Goal: Information Seeking & Learning: Learn about a topic

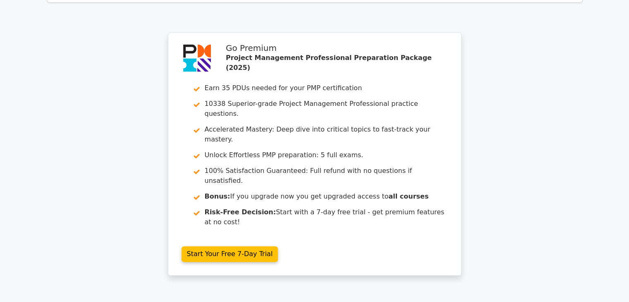
scroll to position [1223, 0]
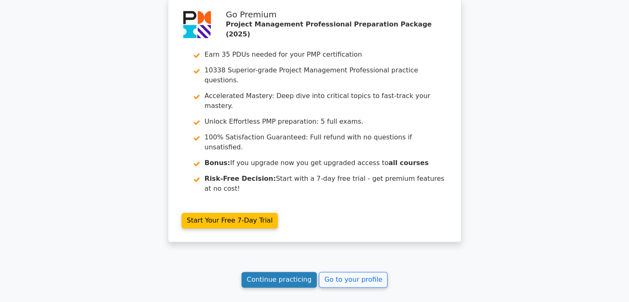
click at [278, 272] on link "Continue practicing" at bounding box center [280, 280] width 76 height 16
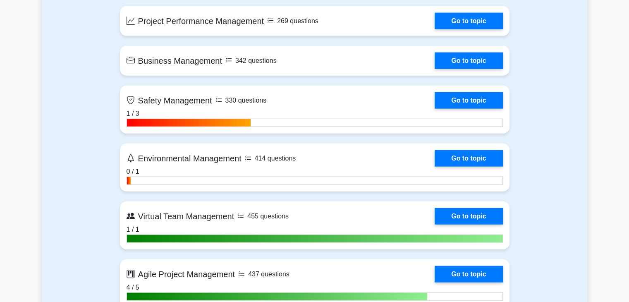
scroll to position [1915, 0]
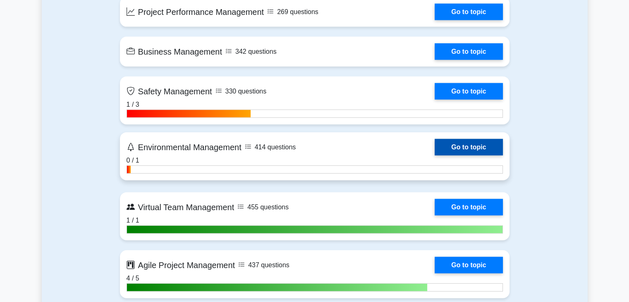
click at [455, 148] on link "Go to topic" at bounding box center [469, 147] width 68 height 17
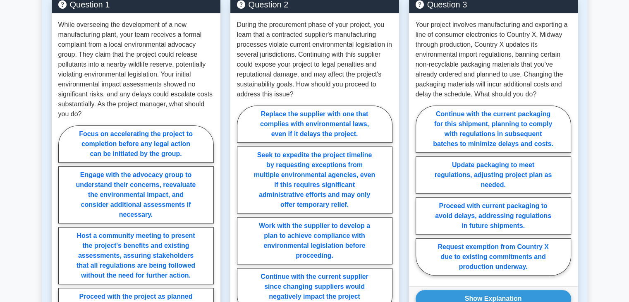
scroll to position [623, 0]
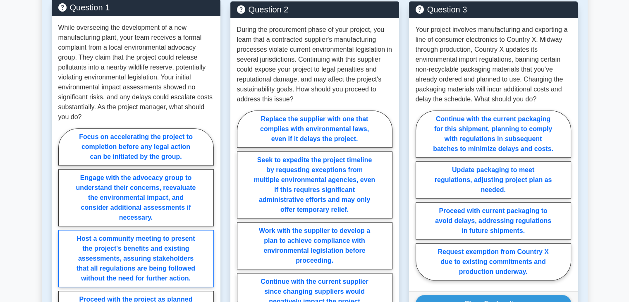
click at [137, 259] on label "Host a community meeting to present the project's benefits and existing assessm…" at bounding box center [136, 258] width 156 height 57
click at [64, 233] on input "Host a community meeting to present the project's benefits and existing assessm…" at bounding box center [60, 230] width 5 height 5
radio input "true"
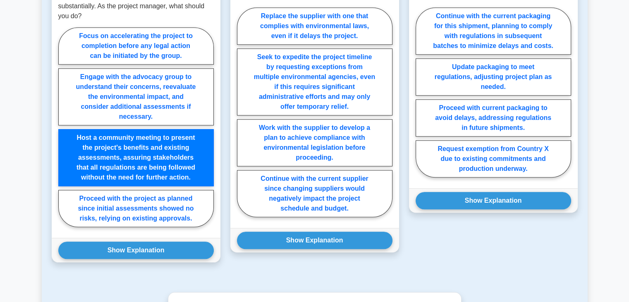
scroll to position [728, 0]
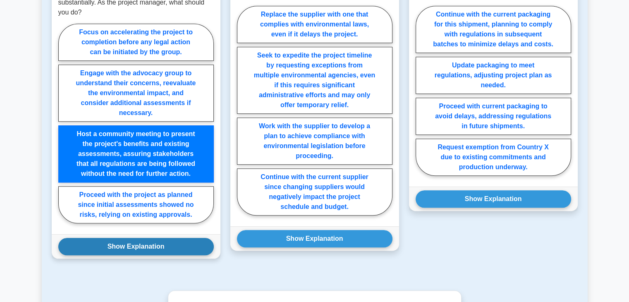
click at [178, 238] on button "Show Explanation" at bounding box center [136, 246] width 156 height 17
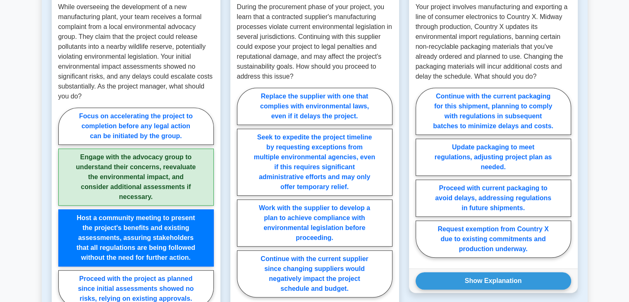
scroll to position [652, 0]
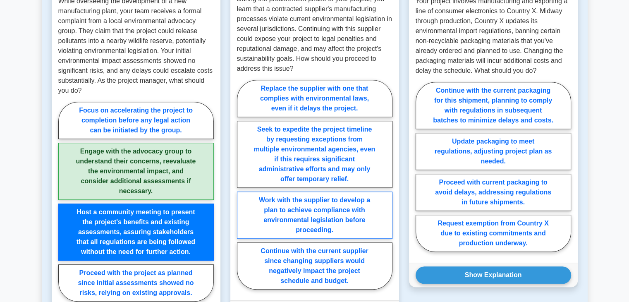
click at [330, 211] on label "Work with the supplier to develop a plan to achieve compliance with environment…" at bounding box center [315, 215] width 156 height 47
click at [242, 190] on input "Work with the supplier to develop a plan to achieve compliance with environment…" at bounding box center [239, 186] width 5 height 5
radio input "true"
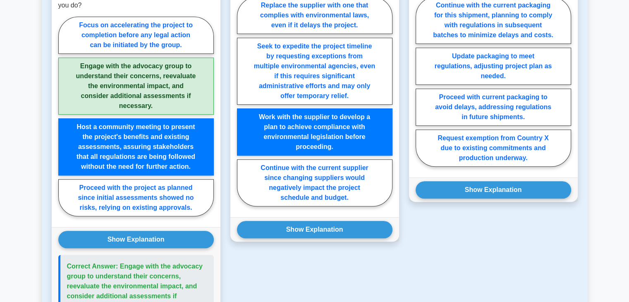
scroll to position [739, 0]
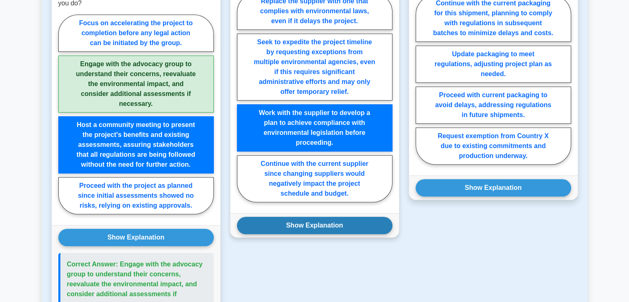
click at [326, 217] on button "Show Explanation" at bounding box center [315, 225] width 156 height 17
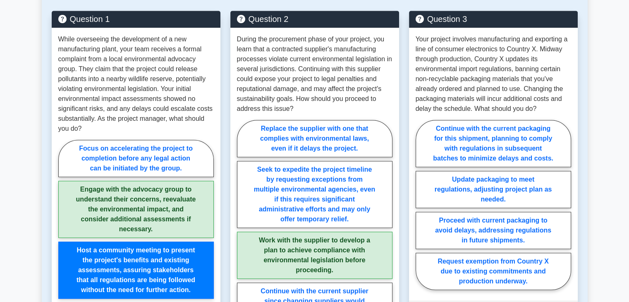
scroll to position [618, 0]
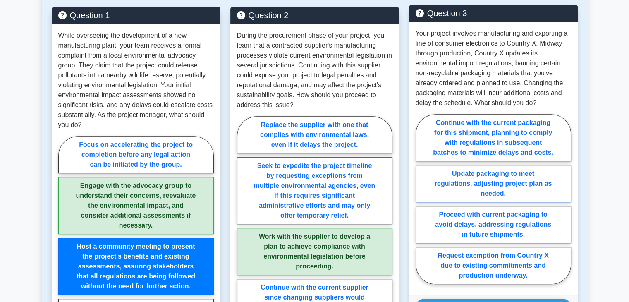
click at [481, 165] on label "Update packaging to meet regulations, adjusting project plan as needed." at bounding box center [494, 183] width 156 height 37
click at [421, 199] on input "Update packaging to meet regulations, adjusting project plan as needed." at bounding box center [418, 201] width 5 height 5
radio input "true"
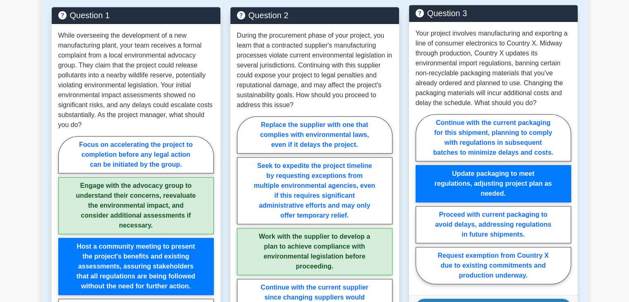
click at [478, 299] on button "Show Explanation" at bounding box center [494, 307] width 156 height 17
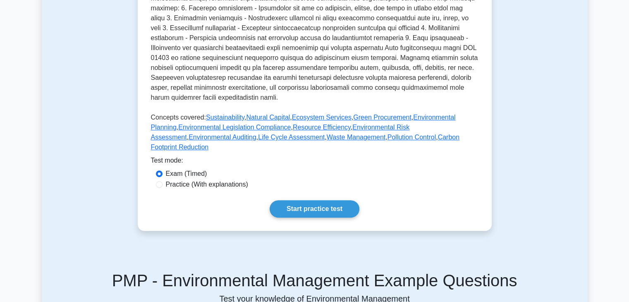
scroll to position [305, 0]
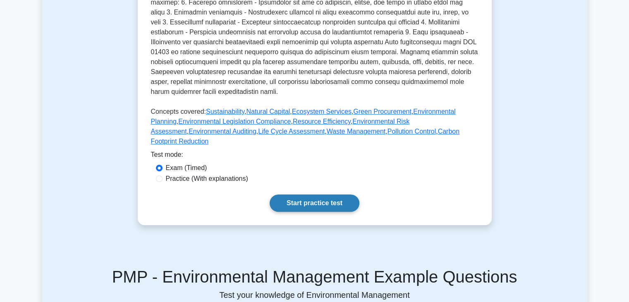
click at [338, 194] on link "Start practice test" at bounding box center [315, 202] width 90 height 17
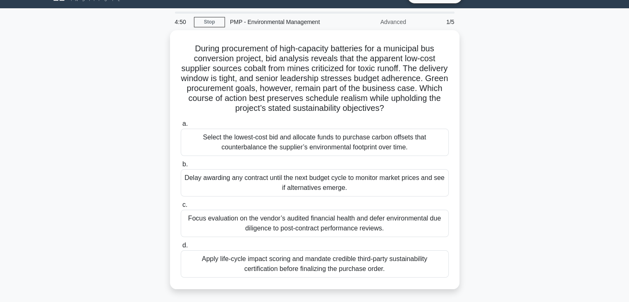
scroll to position [19, 0]
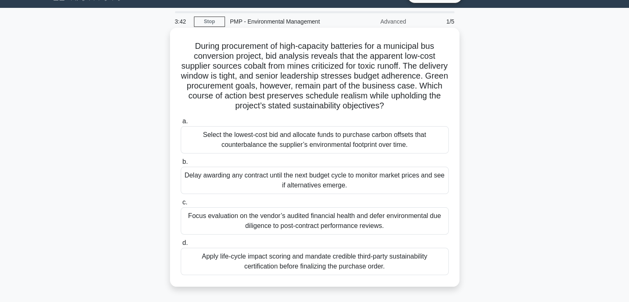
click at [333, 262] on div "Apply life-cycle impact scoring and mandate credible third-party sustainability…" at bounding box center [315, 261] width 268 height 27
click at [181, 246] on input "d. Apply life-cycle impact scoring and mandate credible third-party sustainabil…" at bounding box center [181, 242] width 0 height 5
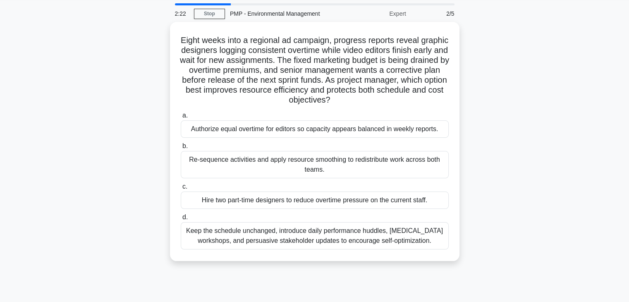
scroll to position [28, 0]
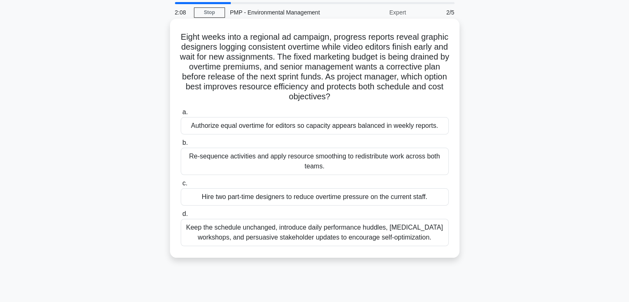
click at [359, 161] on div "Re-sequence activities and apply resource smoothing to redistribute work across…" at bounding box center [315, 161] width 268 height 27
click at [181, 146] on input "b. Re-sequence activities and apply resource smoothing to redistribute work acr…" at bounding box center [181, 142] width 0 height 5
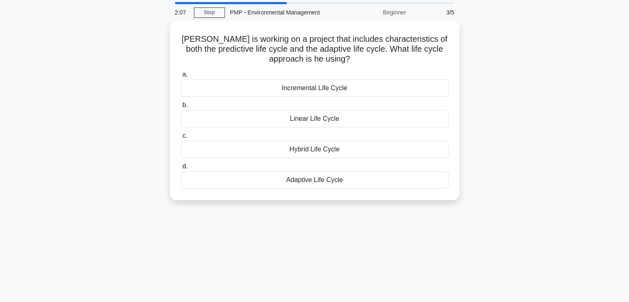
scroll to position [0, 0]
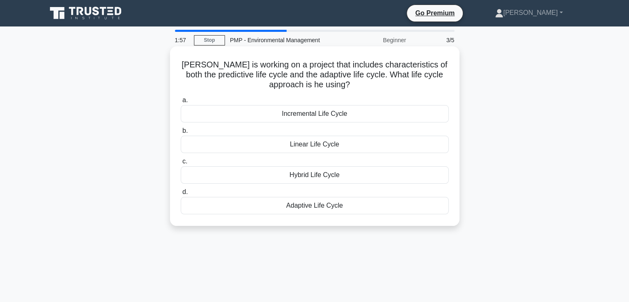
click at [366, 179] on div "Hybrid Life Cycle" at bounding box center [315, 174] width 268 height 17
click at [181, 164] on input "c. Hybrid Life Cycle" at bounding box center [181, 161] width 0 height 5
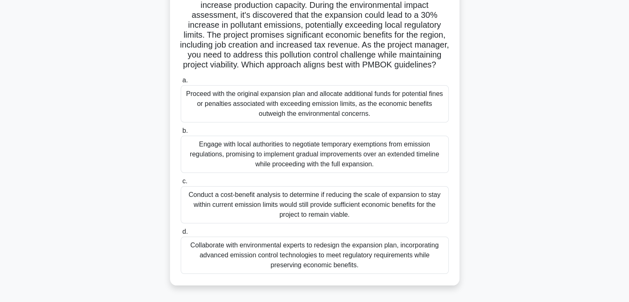
scroll to position [73, 0]
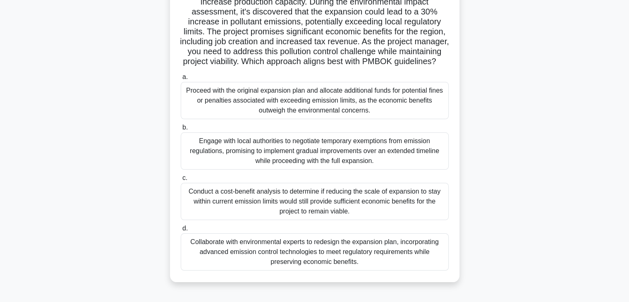
click at [368, 261] on div "Collaborate with environmental experts to redesign the expansion plan, incorpor…" at bounding box center [315, 251] width 268 height 37
click at [181, 231] on input "d. Collaborate with environmental experts to redesign the expansion plan, incor…" at bounding box center [181, 228] width 0 height 5
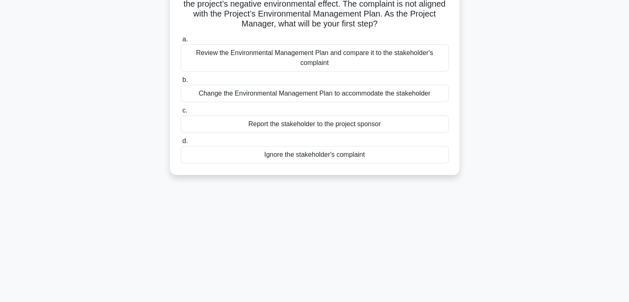
scroll to position [0, 0]
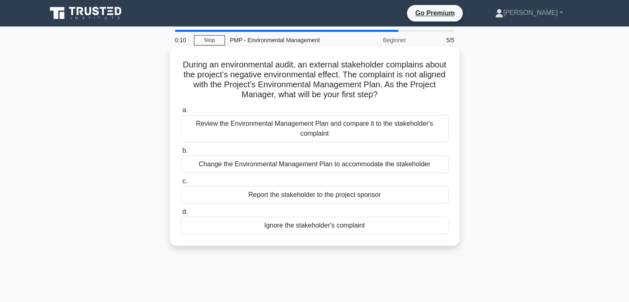
click at [341, 128] on div "Review the Environmental Management Plan and compare it to the stakeholder's co…" at bounding box center [315, 128] width 268 height 27
click at [181, 113] on input "a. Review the Environmental Management Plan and compare it to the stakeholder's…" at bounding box center [181, 110] width 0 height 5
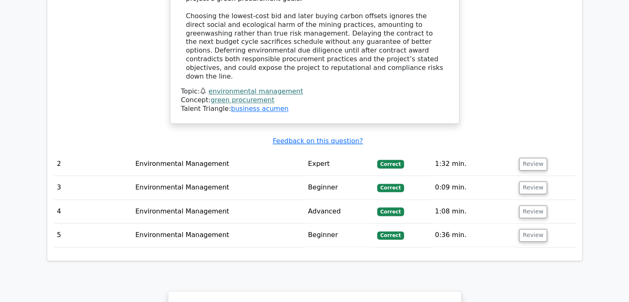
scroll to position [1044, 0]
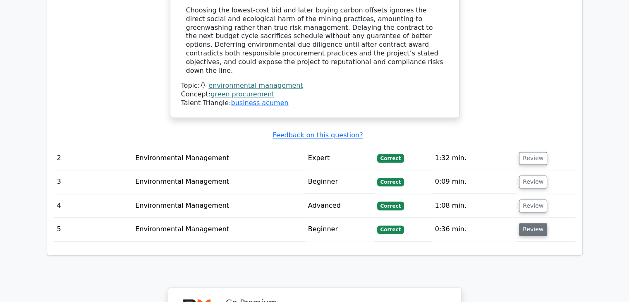
click at [540, 223] on button "Review" at bounding box center [533, 229] width 28 height 13
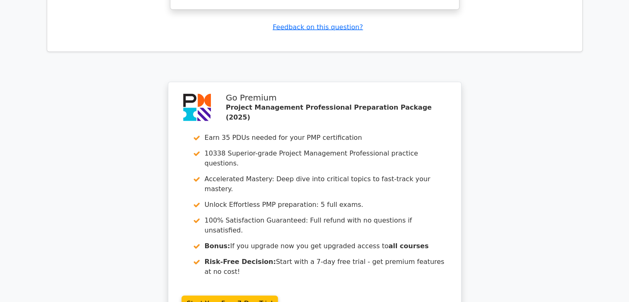
scroll to position [1705, 0]
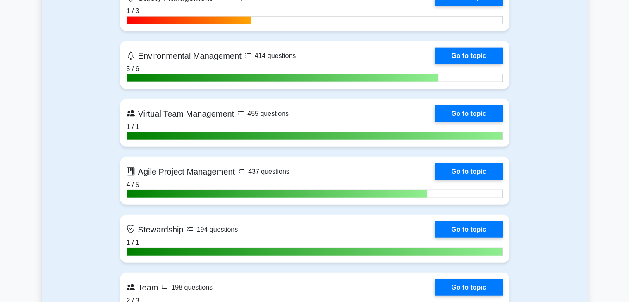
scroll to position [1955, 0]
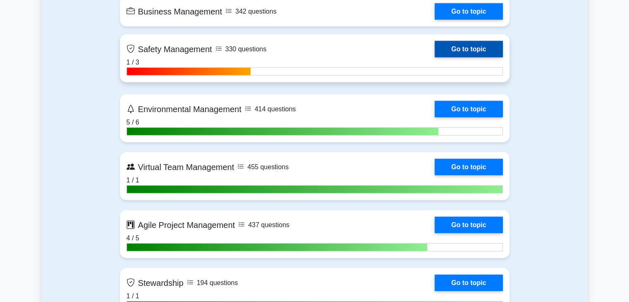
click at [476, 50] on link "Go to topic" at bounding box center [469, 49] width 68 height 17
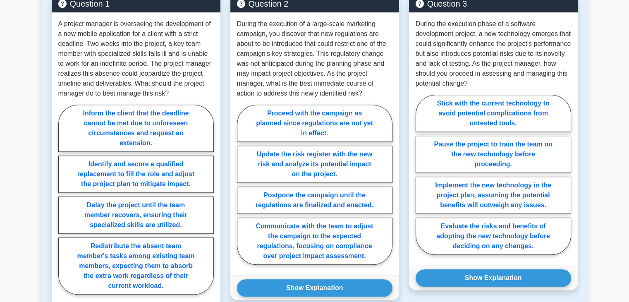
scroll to position [611, 0]
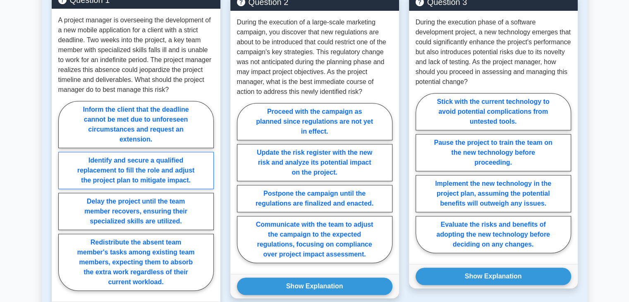
click at [136, 152] on label "Identify and secure a qualified replacement to fill the role and adjust the pro…" at bounding box center [136, 170] width 156 height 37
click at [64, 196] on input "Identify and secure a qualified replacement to fill the role and adjust the pro…" at bounding box center [60, 198] width 5 height 5
radio input "true"
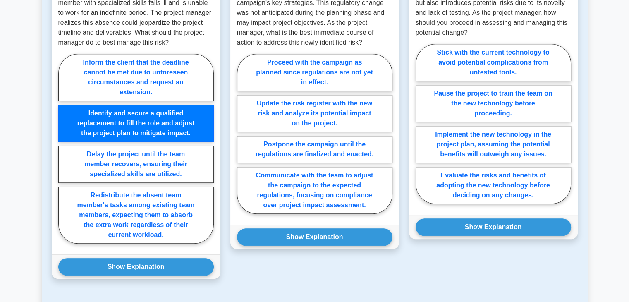
scroll to position [661, 0]
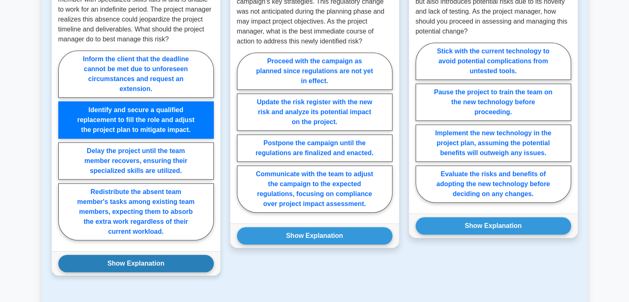
click at [179, 255] on button "Show Explanation" at bounding box center [136, 263] width 156 height 17
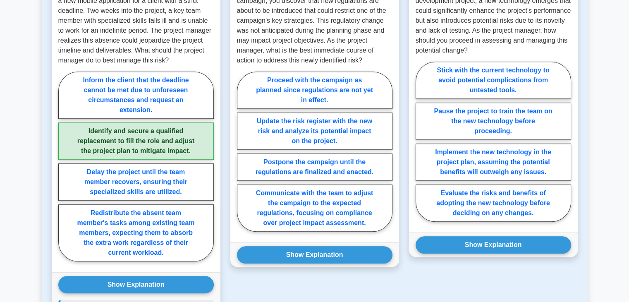
scroll to position [648, 0]
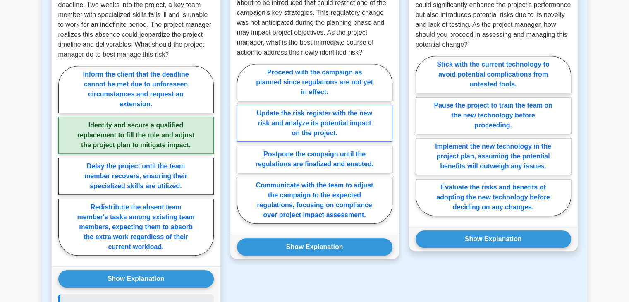
click at [374, 123] on label "Update the risk register with the new risk and analyze its potential impact on …" at bounding box center [315, 123] width 156 height 37
click at [242, 144] on input "Update the risk register with the new risk and analyze its potential impact on …" at bounding box center [239, 146] width 5 height 5
radio input "true"
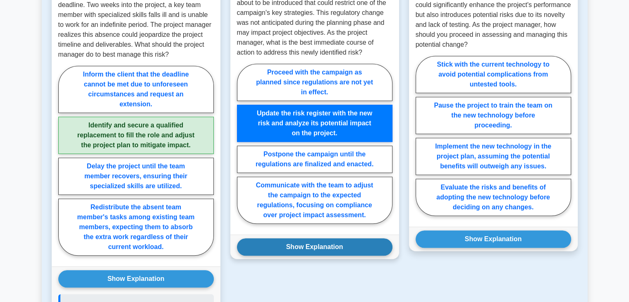
click at [341, 238] on button "Show Explanation" at bounding box center [315, 246] width 156 height 17
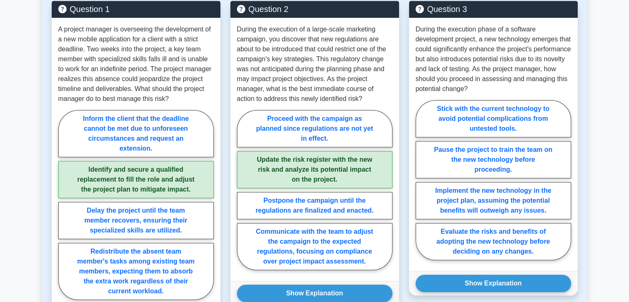
scroll to position [606, 0]
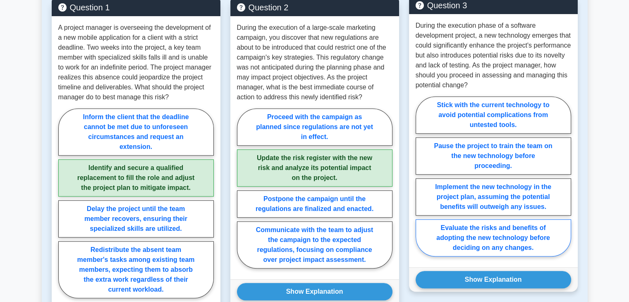
click at [510, 219] on label "Evaluate the risks and benefits of adopting the new technology before deciding …" at bounding box center [494, 237] width 156 height 37
click at [421, 182] on input "Evaluate the risks and benefits of adopting the new technology before deciding …" at bounding box center [418, 178] width 5 height 5
radio input "true"
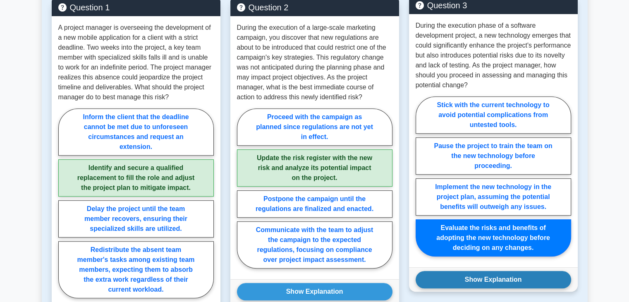
click at [504, 271] on button "Show Explanation" at bounding box center [494, 279] width 156 height 17
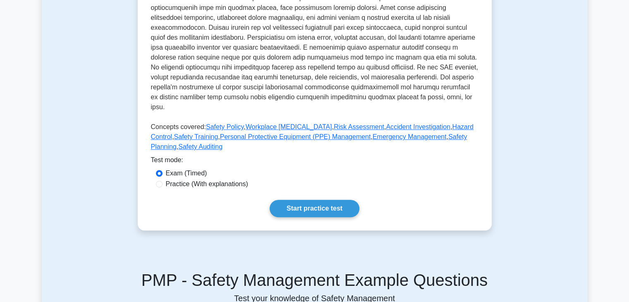
scroll to position [278, 0]
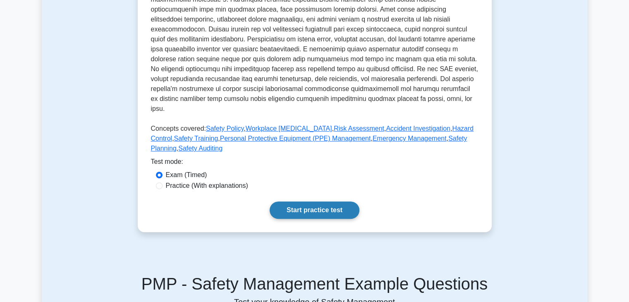
click at [314, 204] on link "Start practice test" at bounding box center [315, 209] width 90 height 17
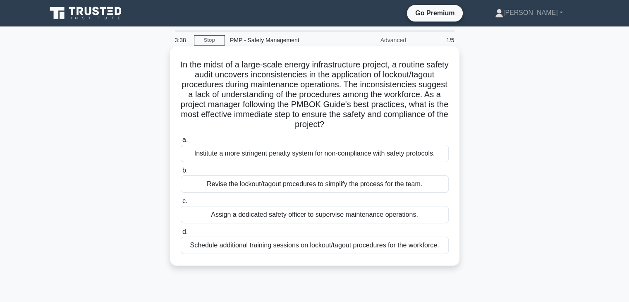
click at [292, 184] on div "Revise the lockout/tagout procedures to simplify the process for the team." at bounding box center [315, 183] width 268 height 17
click at [181, 173] on input "b. Revise the lockout/tagout procedures to simplify the process for the team." at bounding box center [181, 170] width 0 height 5
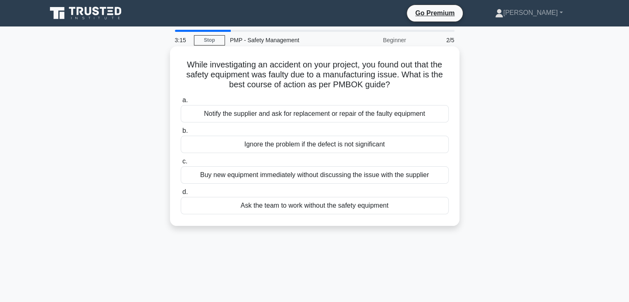
click at [376, 116] on div "Notify the supplier and ask for replacement or repair of the faulty equipment" at bounding box center [315, 113] width 268 height 17
click at [181, 103] on input "a. Notify the supplier and ask for replacement or repair of the faulty equipment" at bounding box center [181, 100] width 0 height 5
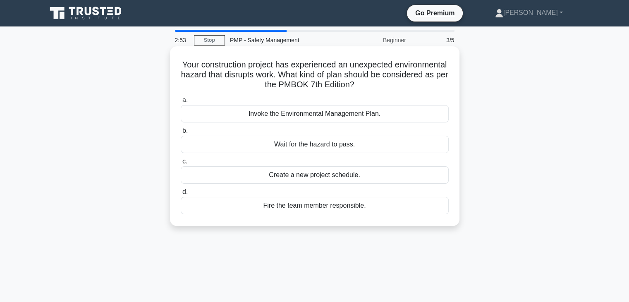
click at [362, 112] on div "Invoke the Environmental Management Plan." at bounding box center [315, 113] width 268 height 17
click at [181, 103] on input "a. Invoke the Environmental Management Plan." at bounding box center [181, 100] width 0 height 5
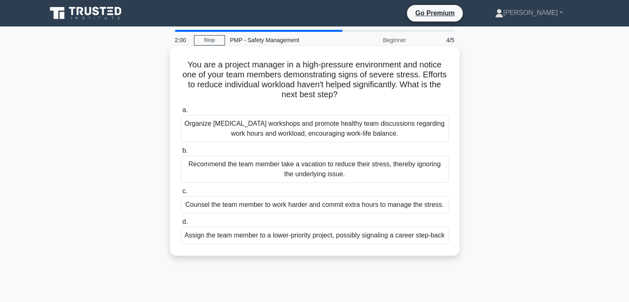
click at [381, 127] on div "Organize [MEDICAL_DATA] workshops and promote healthy team discussions regardin…" at bounding box center [315, 128] width 268 height 27
click at [181, 113] on input "a. Organize [MEDICAL_DATA] workshops and promote healthy team discussions regar…" at bounding box center [181, 110] width 0 height 5
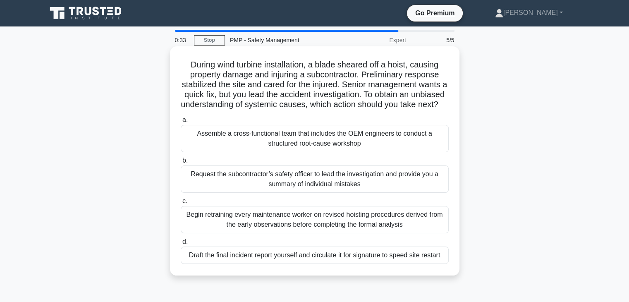
click at [394, 152] on div "Assemble a cross-functional team that includes the OEM engineers to conduct a s…" at bounding box center [315, 138] width 268 height 27
click at [181, 123] on input "a. Assemble a cross-functional team that includes the OEM engineers to conduct …" at bounding box center [181, 119] width 0 height 5
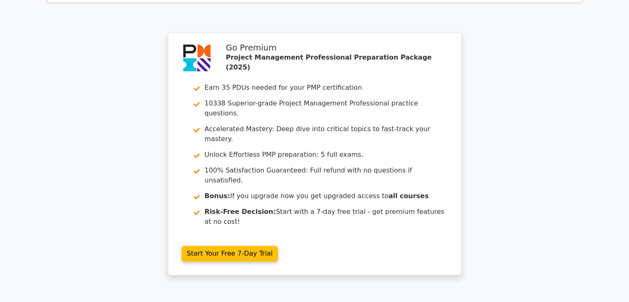
scroll to position [1302, 0]
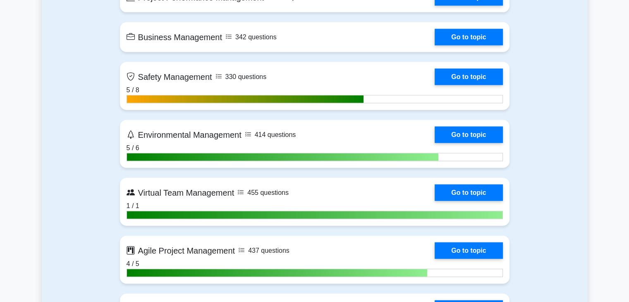
scroll to position [1921, 0]
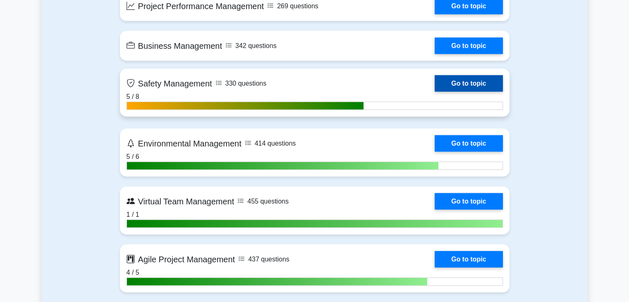
click at [478, 79] on link "Go to topic" at bounding box center [469, 83] width 68 height 17
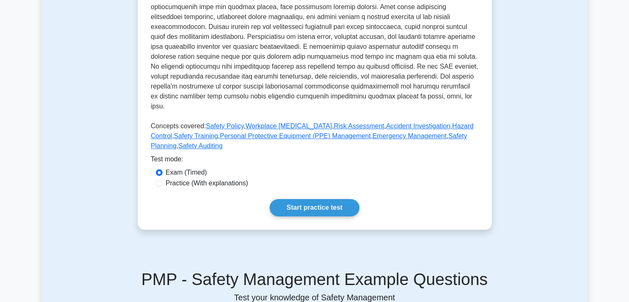
scroll to position [278, 0]
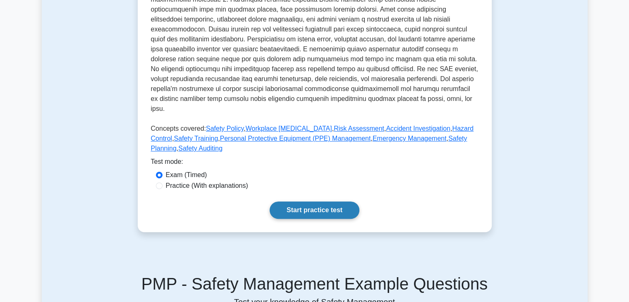
click at [325, 201] on link "Start practice test" at bounding box center [315, 209] width 90 height 17
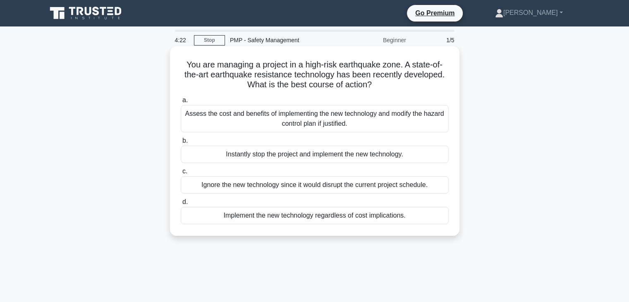
click at [333, 115] on div "Assess the cost and benefits of implementing the new technology and modify the …" at bounding box center [315, 118] width 268 height 27
click at [181, 103] on input "a. Assess the cost and benefits of implementing the new technology and modify t…" at bounding box center [181, 100] width 0 height 5
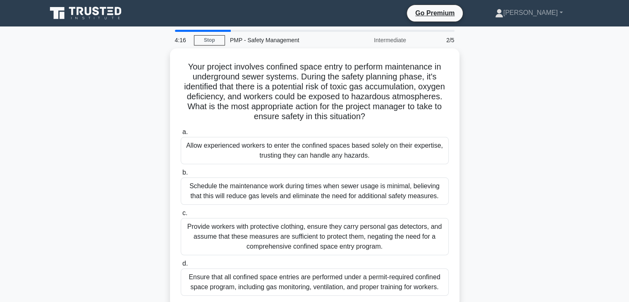
click at [607, 148] on main "4:16 Stop PMP - Safety Management Intermediate 2/5 Your project involves confin…" at bounding box center [314, 236] width 629 height 420
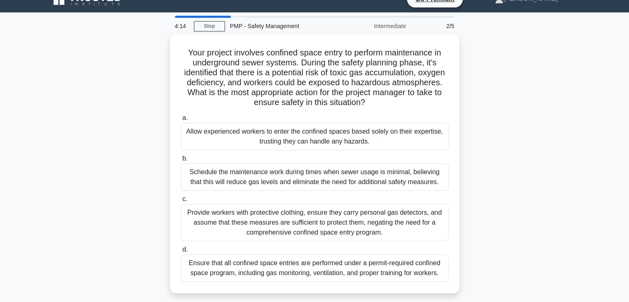
scroll to position [17, 0]
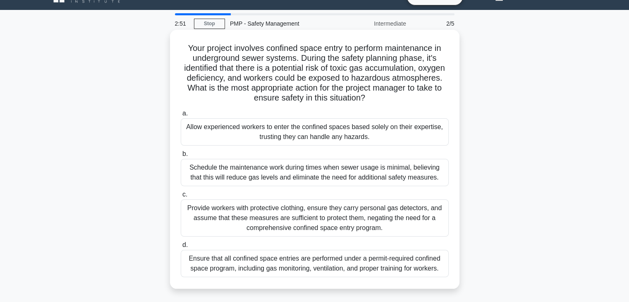
click at [299, 261] on div "Ensure that all confined space entries are performed under a permit-required co…" at bounding box center [315, 263] width 268 height 27
click at [181, 248] on input "d. Ensure that all confined space entries are performed under a permit-required…" at bounding box center [181, 244] width 0 height 5
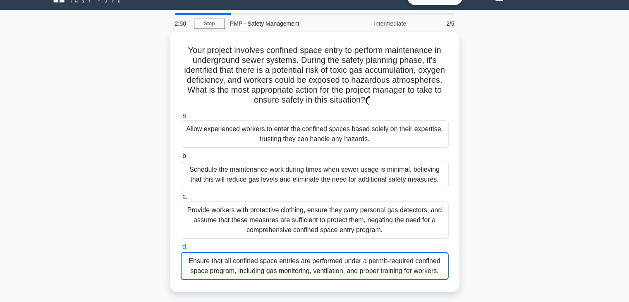
scroll to position [0, 0]
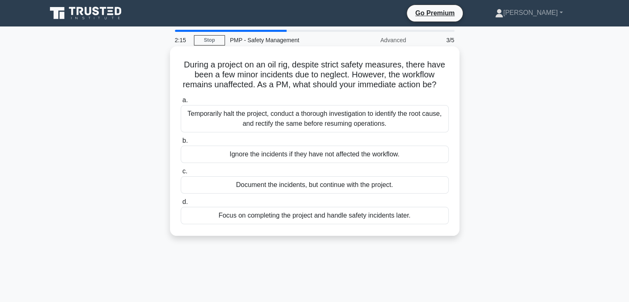
click at [331, 128] on div "Temporarily halt the project, conduct a thorough investigation to identify the …" at bounding box center [315, 118] width 268 height 27
click at [181, 103] on input "a. Temporarily halt the project, conduct a thorough investigation to identify t…" at bounding box center [181, 100] width 0 height 5
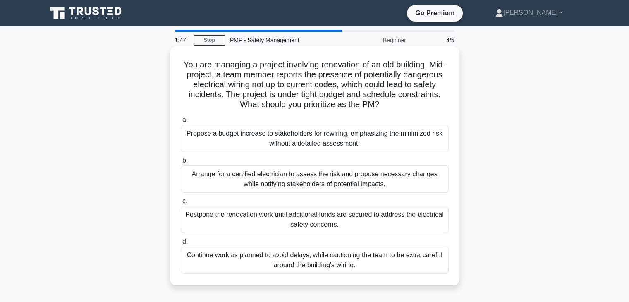
click at [258, 174] on div "Arrange for a certified electrician to assess the risk and propose necessary ch…" at bounding box center [315, 178] width 268 height 27
click at [181, 163] on input "b. Arrange for a certified electrician to assess the risk and propose necessary…" at bounding box center [181, 160] width 0 height 5
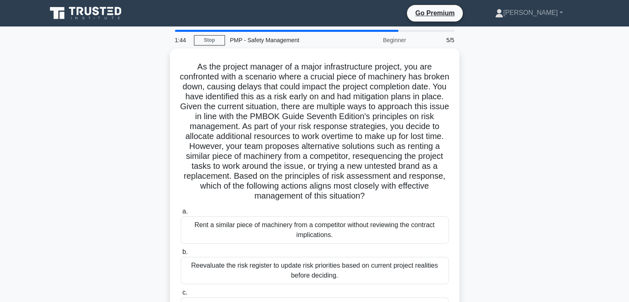
click at [539, 171] on div "As the project manager of a major infrastructure project, you are confronted wi…" at bounding box center [315, 217] width 546 height 338
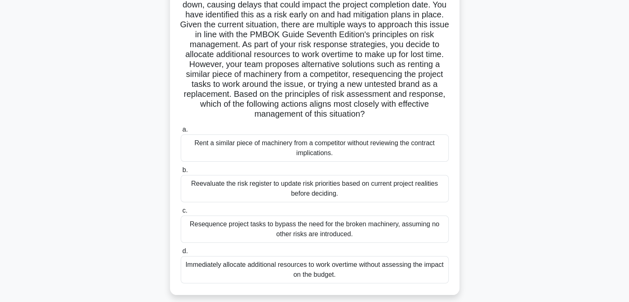
scroll to position [83, 0]
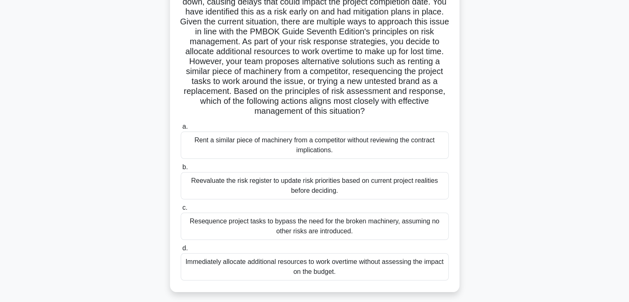
click at [365, 182] on div "Reevaluate the risk register to update risk priorities based on current project…" at bounding box center [315, 185] width 268 height 27
click at [181, 170] on input "b. Reevaluate the risk register to update risk priorities based on current proj…" at bounding box center [181, 167] width 0 height 5
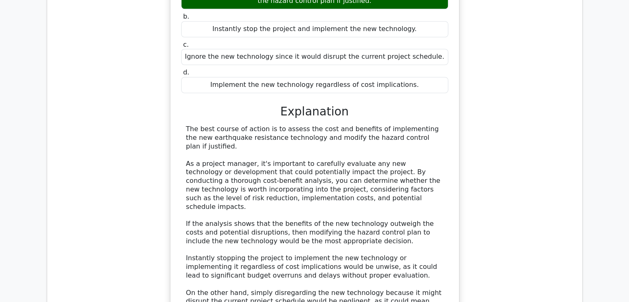
scroll to position [775, 0]
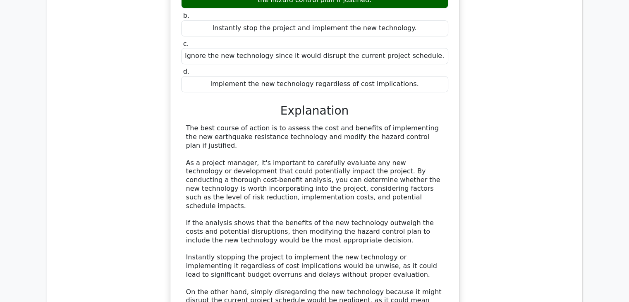
click at [629, 196] on main "Go Premium Project Management Professional Preparation Package (2025) Earn 35 P…" at bounding box center [314, 45] width 629 height 1589
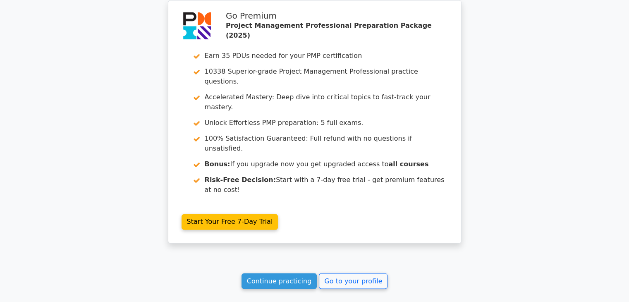
scroll to position [1310, 0]
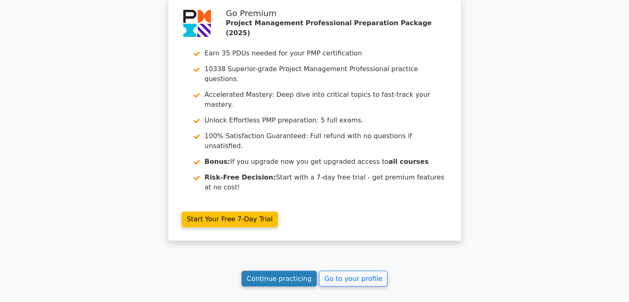
click at [282, 271] on link "Continue practicing" at bounding box center [280, 279] width 76 height 16
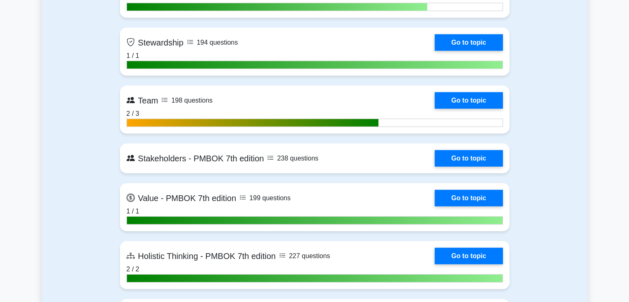
scroll to position [2200, 0]
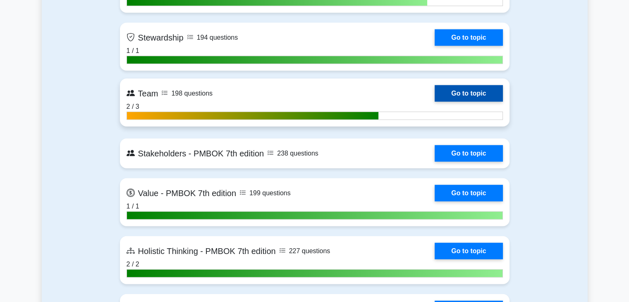
click at [449, 86] on link "Go to topic" at bounding box center [469, 93] width 68 height 17
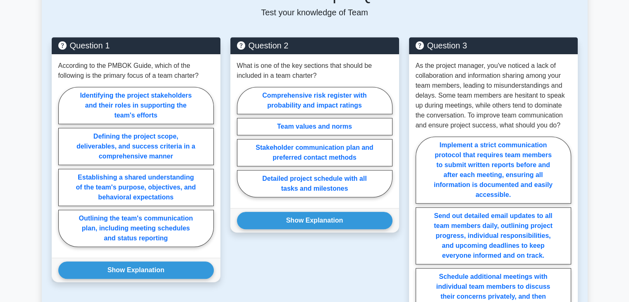
scroll to position [569, 0]
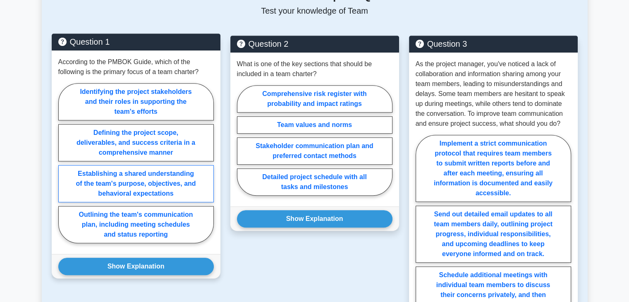
click at [163, 182] on label "Establishing a shared understanding of the team's purpose, objectives, and beha…" at bounding box center [136, 183] width 156 height 37
click at [64, 168] on input "Establishing a shared understanding of the team's purpose, objectives, and beha…" at bounding box center [60, 165] width 5 height 5
radio input "true"
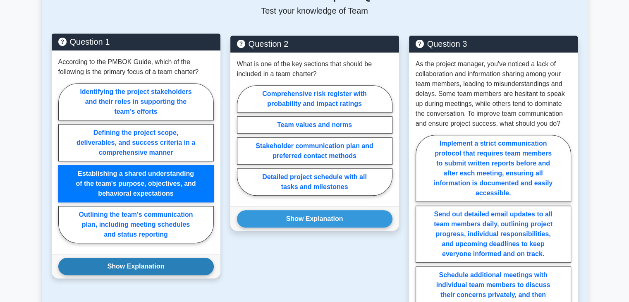
click at [149, 258] on button "Show Explanation" at bounding box center [136, 266] width 156 height 17
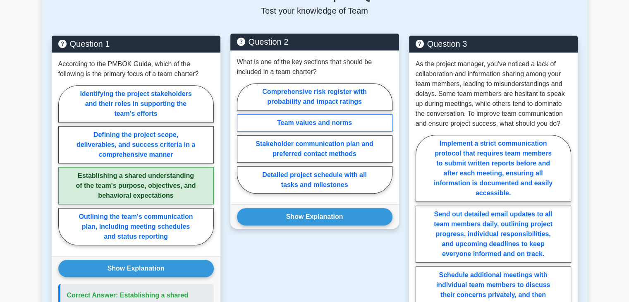
click at [319, 116] on label "Team values and norms" at bounding box center [315, 122] width 156 height 17
click at [242, 138] on input "Team values and norms" at bounding box center [239, 140] width 5 height 5
radio input "true"
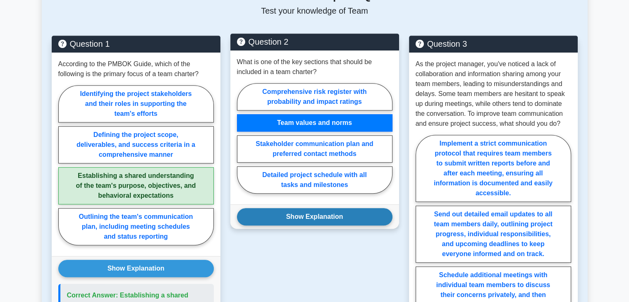
click at [314, 208] on button "Show Explanation" at bounding box center [315, 216] width 156 height 17
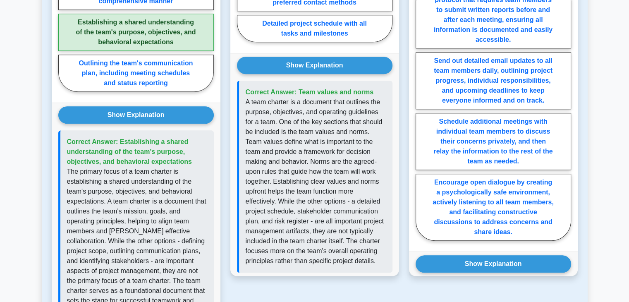
scroll to position [724, 0]
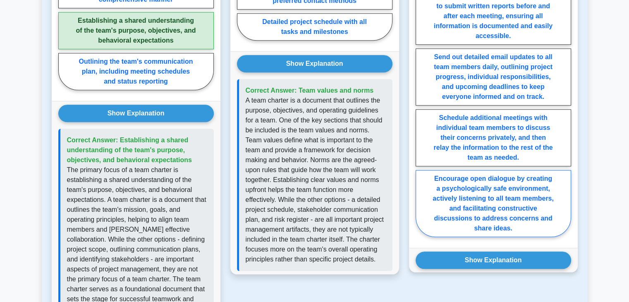
click at [501, 206] on label "Encourage open dialogue by creating a psychologically safe environment, activel…" at bounding box center [494, 203] width 156 height 67
click at [421, 113] on input "Encourage open dialogue by creating a psychologically safe environment, activel…" at bounding box center [418, 109] width 5 height 5
radio input "true"
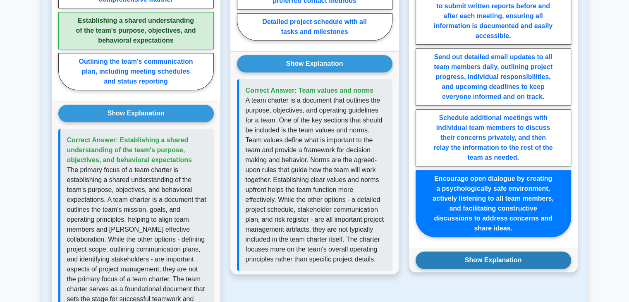
click at [493, 254] on button "Show Explanation" at bounding box center [494, 259] width 156 height 17
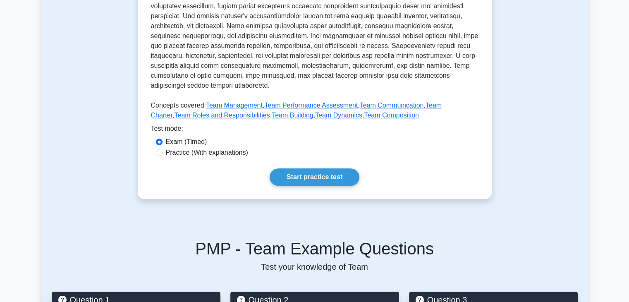
scroll to position [318, 0]
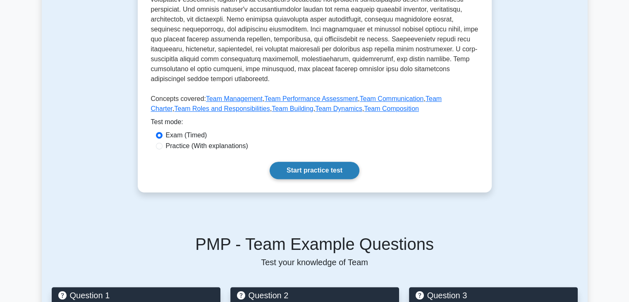
click at [311, 162] on link "Start practice test" at bounding box center [315, 170] width 90 height 17
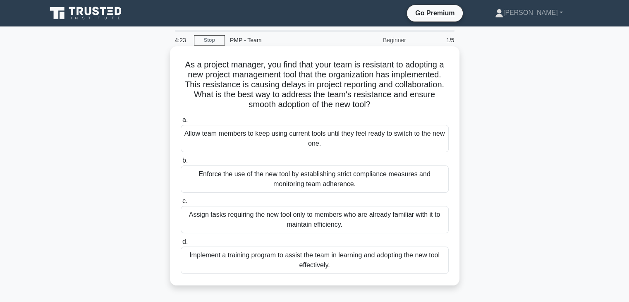
click at [421, 256] on div "Implement a training program to assist the team in learning and adopting the ne…" at bounding box center [315, 260] width 268 height 27
click at [181, 244] on input "d. Implement a training program to assist the team in learning and adopting the…" at bounding box center [181, 241] width 0 height 5
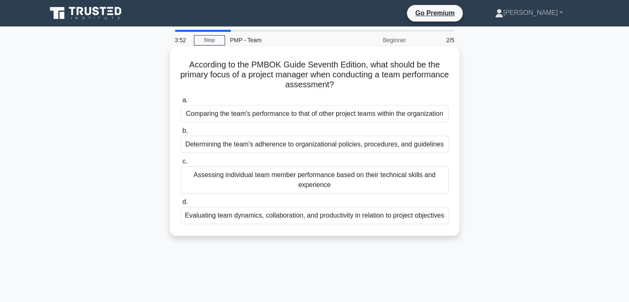
click at [393, 224] on div "Evaluating team dynamics, collaboration, and productivity in relation to projec…" at bounding box center [315, 215] width 268 height 17
click at [181, 205] on input "d. Evaluating team dynamics, collaboration, and productivity in relation to pro…" at bounding box center [181, 201] width 0 height 5
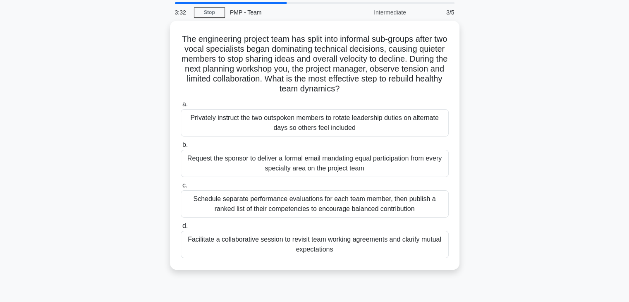
scroll to position [28, 0]
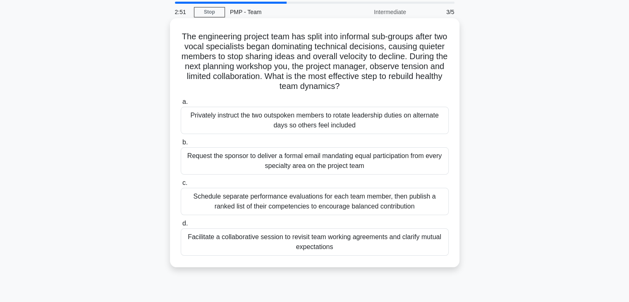
click at [353, 245] on div "Facilitate a collaborative session to revisit team working agreements and clari…" at bounding box center [315, 241] width 268 height 27
click at [181, 226] on input "d. Facilitate a collaborative session to revisit team working agreements and cl…" at bounding box center [181, 223] width 0 height 5
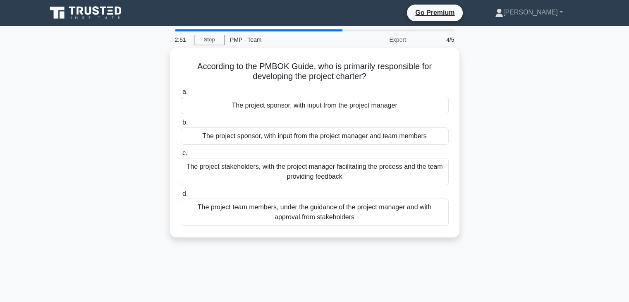
scroll to position [0, 0]
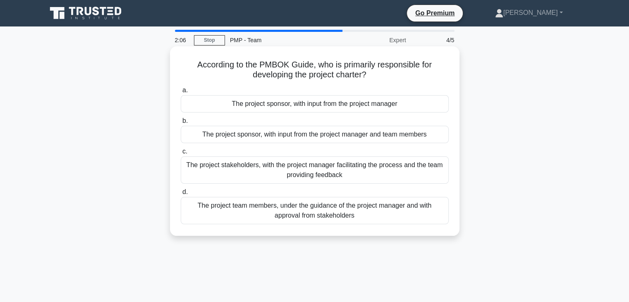
click at [349, 106] on div "The project sponsor, with input from the project manager" at bounding box center [315, 103] width 268 height 17
click at [181, 93] on input "a. The project sponsor, with input from the project manager" at bounding box center [181, 90] width 0 height 5
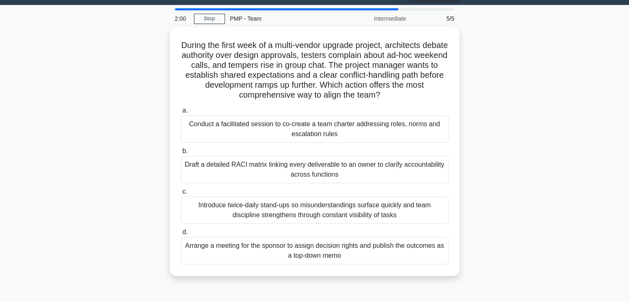
scroll to position [22, 0]
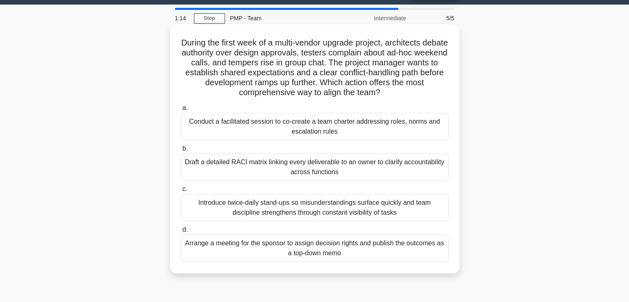
click at [376, 171] on div "Draft a detailed RACI matrix linking every deliverable to an owner to clarify a…" at bounding box center [315, 166] width 268 height 27
click at [181, 151] on input "b. Draft a detailed RACI matrix linking every deliverable to an owner to clarif…" at bounding box center [181, 148] width 0 height 5
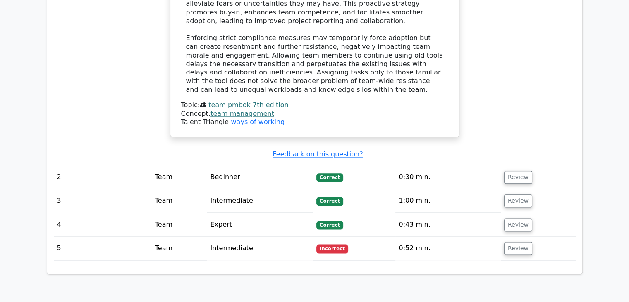
scroll to position [982, 0]
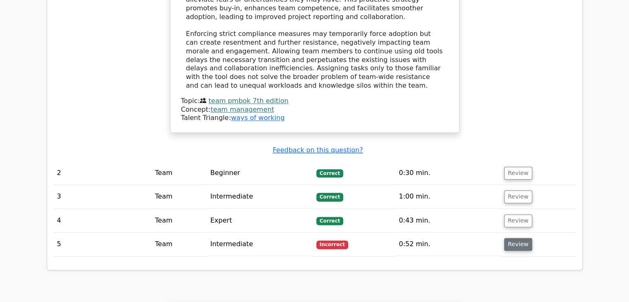
click at [520, 238] on button "Review" at bounding box center [518, 244] width 28 height 13
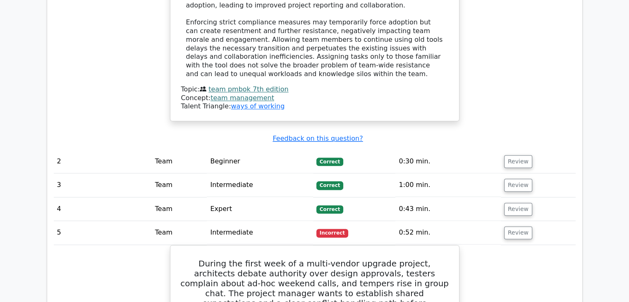
scroll to position [998, 0]
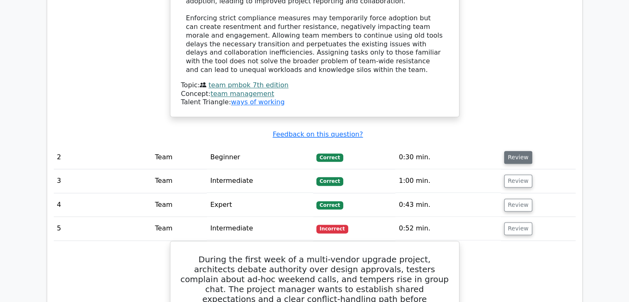
click at [522, 151] on button "Review" at bounding box center [518, 157] width 28 height 13
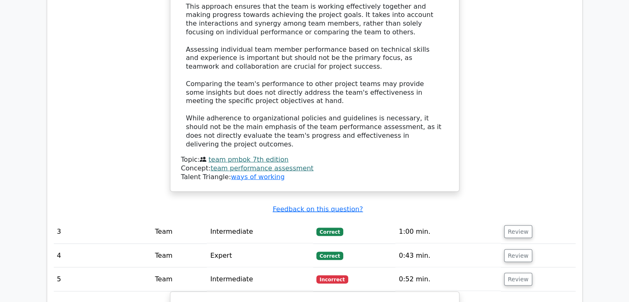
scroll to position [1439, 0]
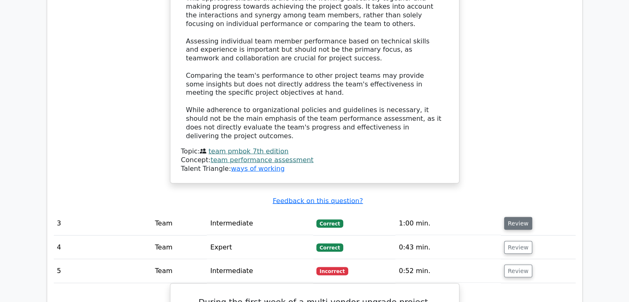
click at [518, 217] on button "Review" at bounding box center [518, 223] width 28 height 13
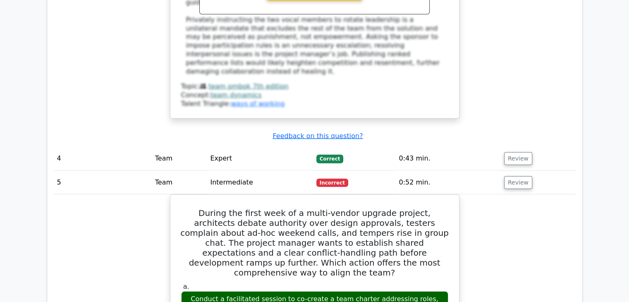
scroll to position [2012, 0]
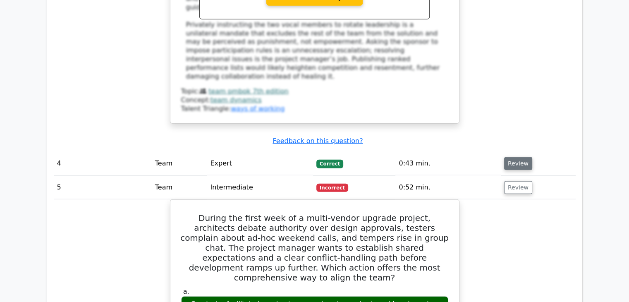
click at [515, 157] on button "Review" at bounding box center [518, 163] width 28 height 13
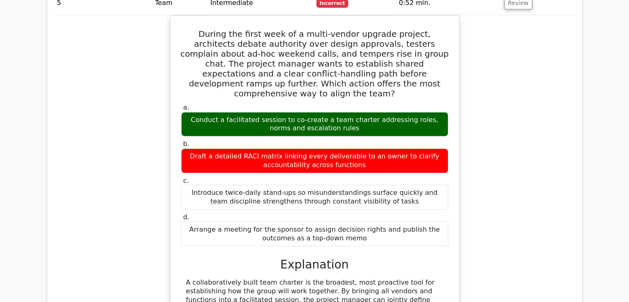
scroll to position [3008, 0]
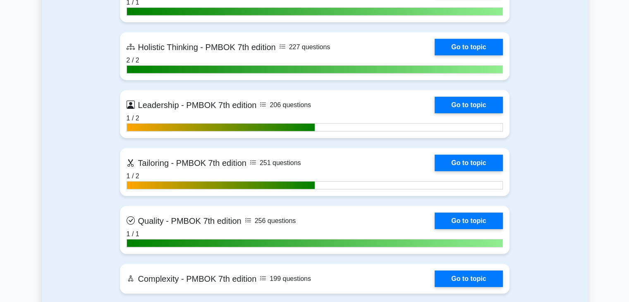
scroll to position [2413, 0]
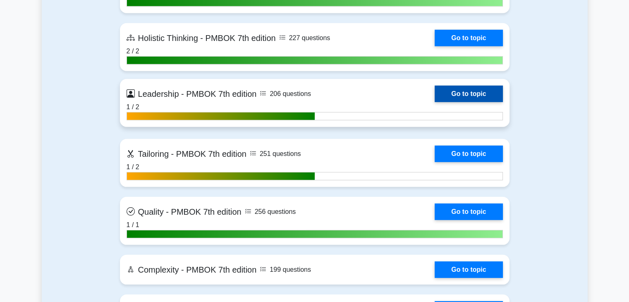
click at [479, 93] on link "Go to topic" at bounding box center [469, 94] width 68 height 17
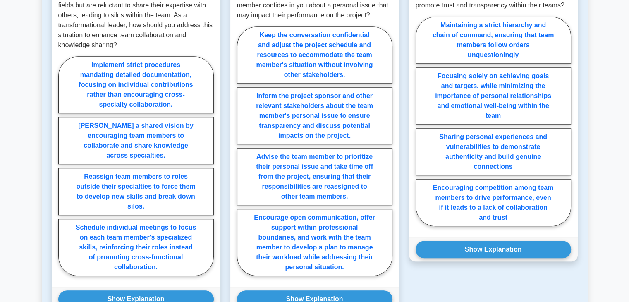
scroll to position [676, 0]
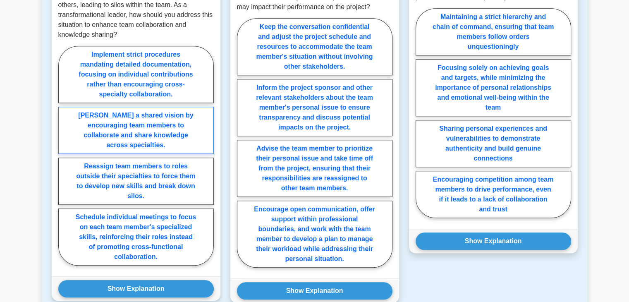
click at [163, 108] on label "Foster a shared vision by encouraging team members to collaborate and share kno…" at bounding box center [136, 130] width 156 height 47
click at [64, 156] on input "Foster a shared vision by encouraging team members to collaborate and share kno…" at bounding box center [60, 158] width 5 height 5
radio input "true"
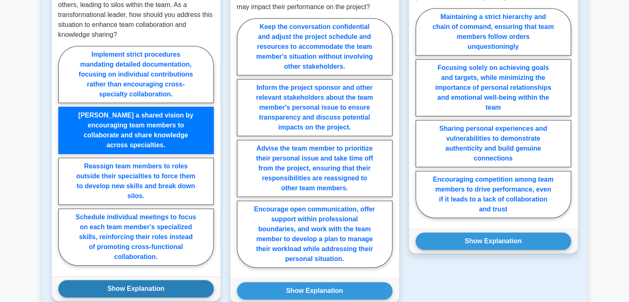
click at [158, 280] on button "Show Explanation" at bounding box center [136, 288] width 156 height 17
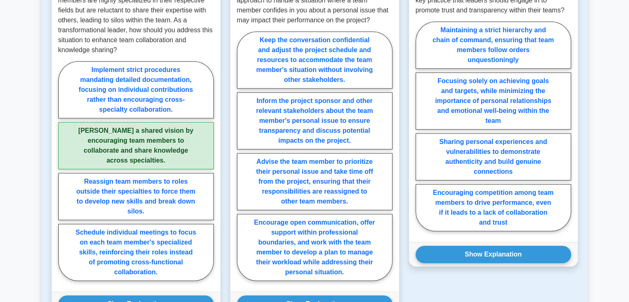
scroll to position [665, 0]
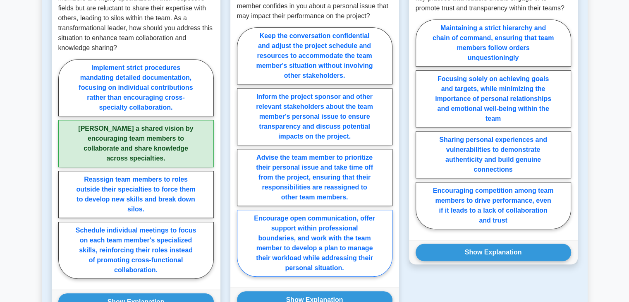
click at [320, 223] on label "Encourage open communication, offer support within professional boundaries, and…" at bounding box center [315, 243] width 156 height 67
click at [242, 157] on input "Encourage open communication, offer support within professional boundaries, and…" at bounding box center [239, 154] width 5 height 5
radio input "true"
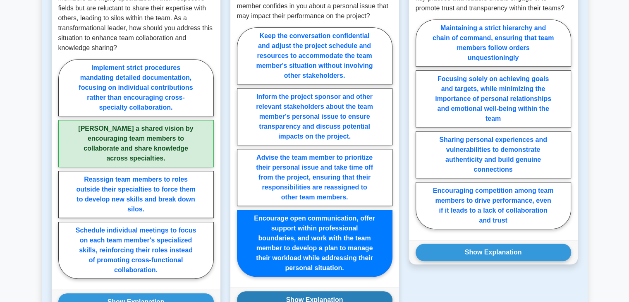
click at [329, 291] on button "Show Explanation" at bounding box center [315, 299] width 156 height 17
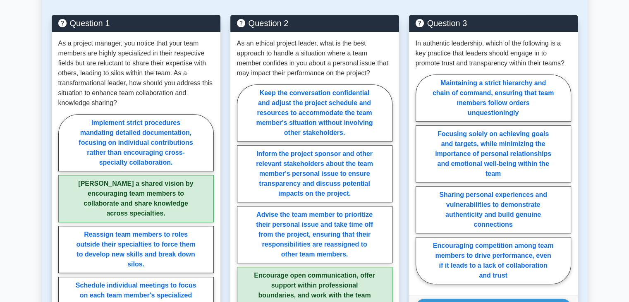
scroll to position [612, 0]
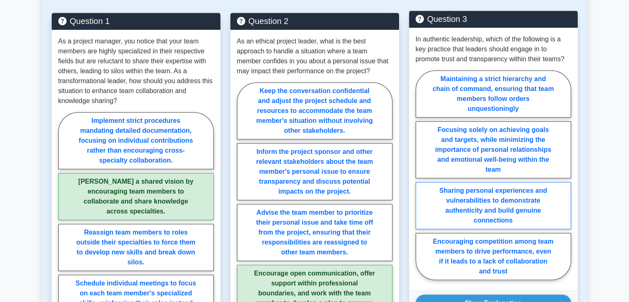
click at [544, 182] on label "Sharing personal experiences and vulnerabilities to demonstrate authenticity an…" at bounding box center [494, 205] width 156 height 47
click at [421, 179] on input "Sharing personal experiences and vulnerabilities to demonstrate authenticity an…" at bounding box center [418, 177] width 5 height 5
radio input "true"
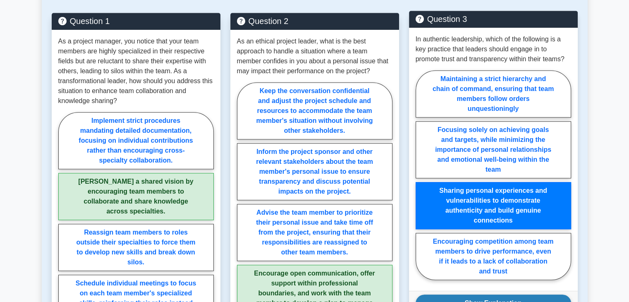
click at [526, 294] on button "Show Explanation" at bounding box center [494, 302] width 156 height 17
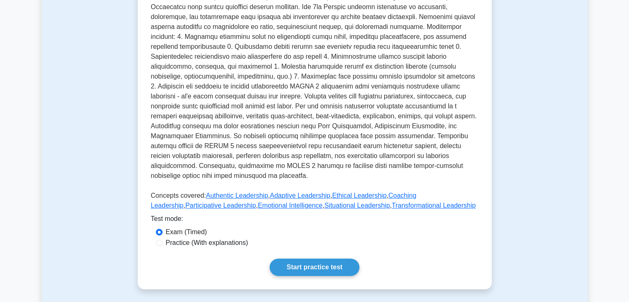
scroll to position [241, 0]
click at [327, 259] on link "Start practice test" at bounding box center [315, 267] width 90 height 17
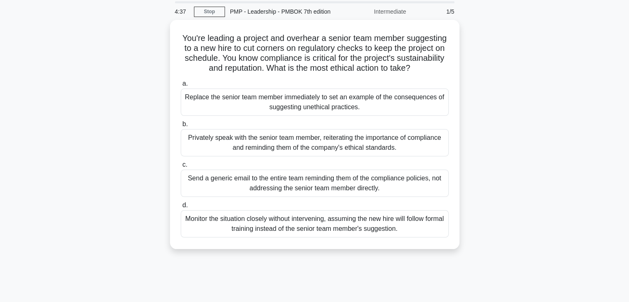
scroll to position [29, 0]
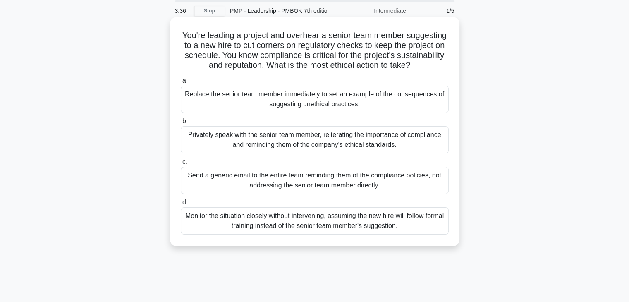
click at [319, 189] on div "Send a generic email to the entire team reminding them of the compliance polici…" at bounding box center [315, 180] width 268 height 27
click at [181, 165] on input "c. Send a generic email to the entire team reminding them of the compliance pol…" at bounding box center [181, 161] width 0 height 5
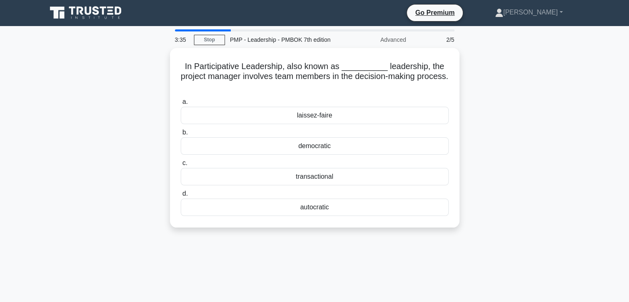
scroll to position [0, 0]
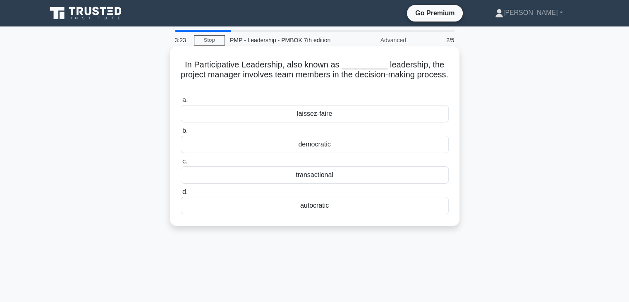
click at [321, 146] on div "democratic" at bounding box center [315, 144] width 268 height 17
click at [181, 134] on input "b. democratic" at bounding box center [181, 130] width 0 height 5
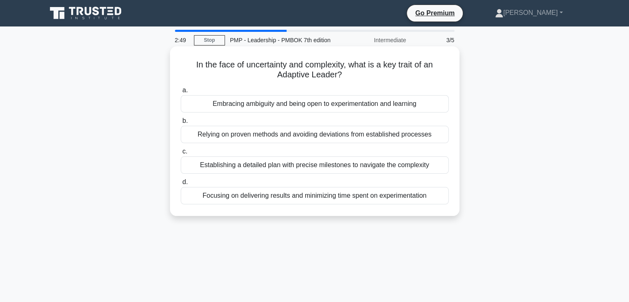
click at [386, 108] on div "Embracing ambiguity and being open to experimentation and learning" at bounding box center [315, 103] width 268 height 17
click at [181, 93] on input "a. Embracing ambiguity and being open to experimentation and learning" at bounding box center [181, 90] width 0 height 5
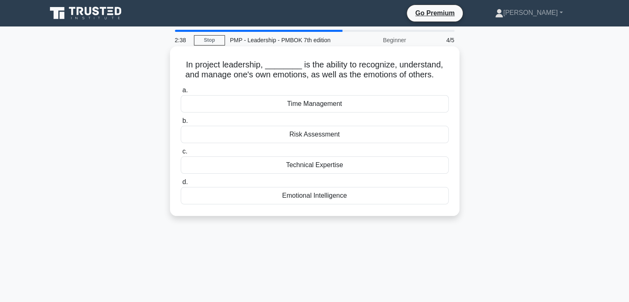
click at [345, 196] on div "Emotional Intelligence" at bounding box center [315, 195] width 268 height 17
click at [181, 185] on input "d. Emotional Intelligence" at bounding box center [181, 182] width 0 height 5
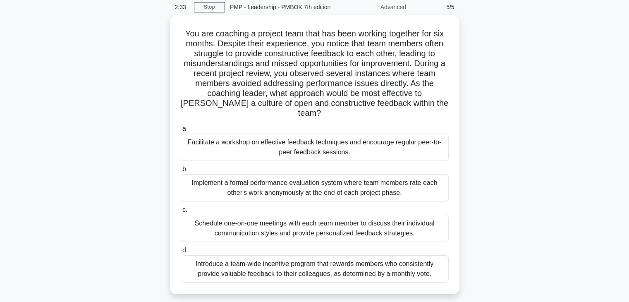
scroll to position [33, 0]
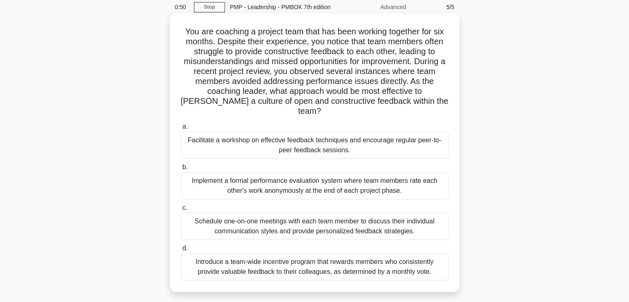
click at [342, 142] on div "Facilitate a workshop on effective feedback techniques and encourage regular pe…" at bounding box center [315, 145] width 268 height 27
click at [181, 129] on input "a. Facilitate a workshop on effective feedback techniques and encourage regular…" at bounding box center [181, 126] width 0 height 5
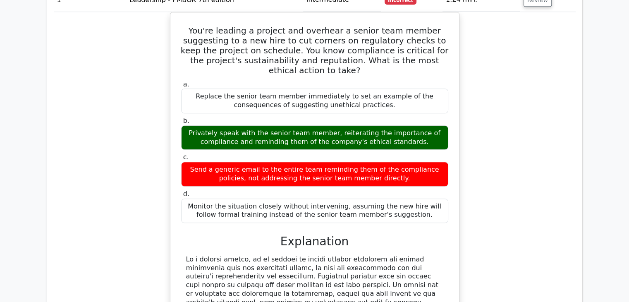
scroll to position [695, 0]
